Goal: Information Seeking & Learning: Learn about a topic

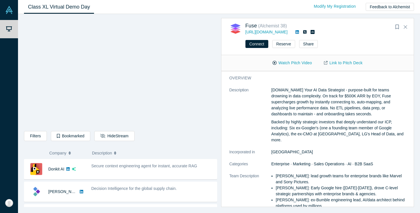
scroll to position [118, 0]
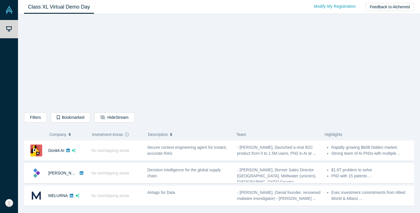
scroll to position [292, 0]
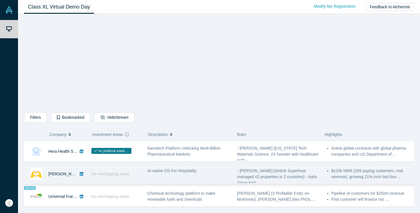
click at [164, 174] on div "AI-native OS For Hospitality" at bounding box center [189, 174] width 90 height 18
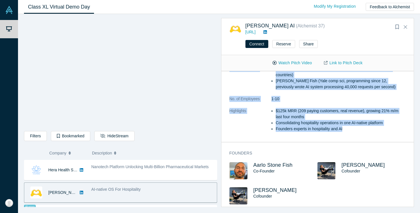
scroll to position [0, 0]
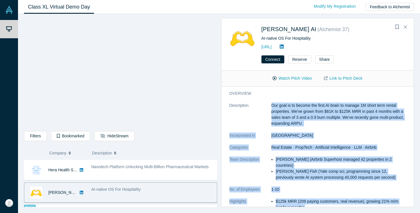
drag, startPoint x: 356, startPoint y: 128, endPoint x: 268, endPoint y: 104, distance: 91.3
click at [268, 104] on dl "Description Our goal is to become the first AI brain to manage 1M short term re…" at bounding box center [317, 165] width 176 height 126
copy dl "Our goal is to become the first AI brain to manage 1M short term rental propert…"
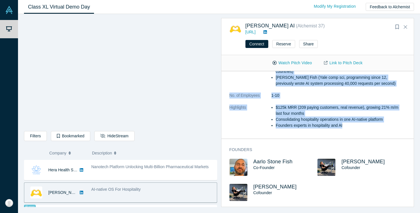
scroll to position [75, 0]
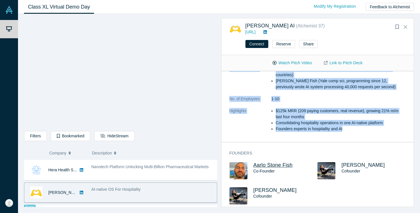
click at [261, 162] on span "Aarlo Stone Fish" at bounding box center [272, 165] width 39 height 6
